Goal: Task Accomplishment & Management: Manage account settings

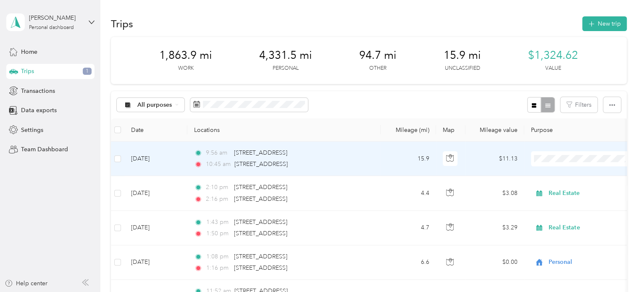
click at [557, 201] on span "Real Estate" at bounding box center [590, 203] width 78 height 9
